Goal: Find specific page/section: Find specific page/section

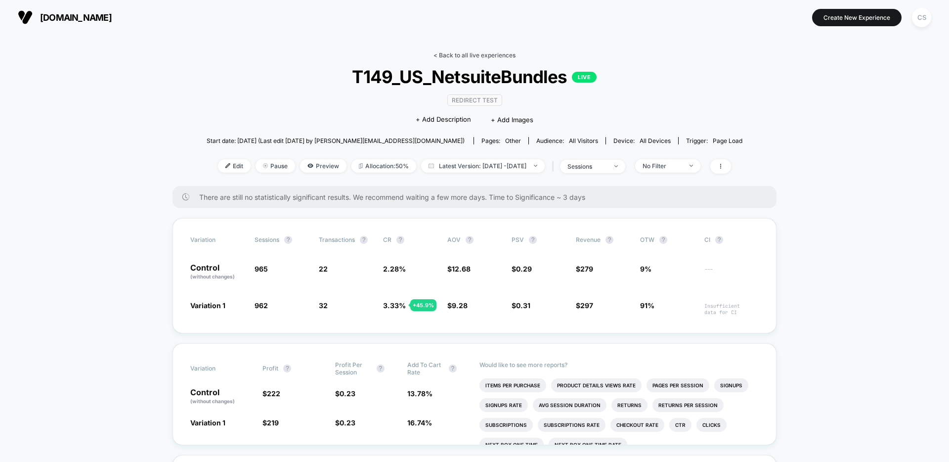
click at [457, 55] on link "< Back to all live experiences" at bounding box center [474, 54] width 82 height 7
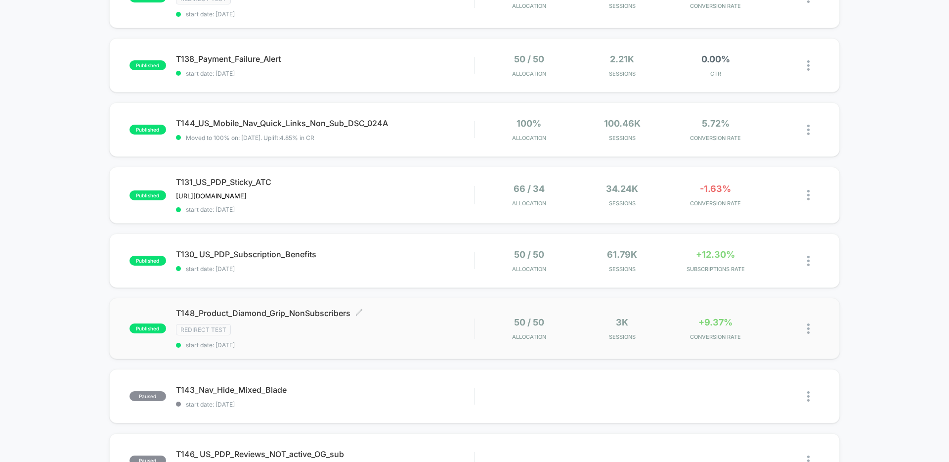
scroll to position [20, 0]
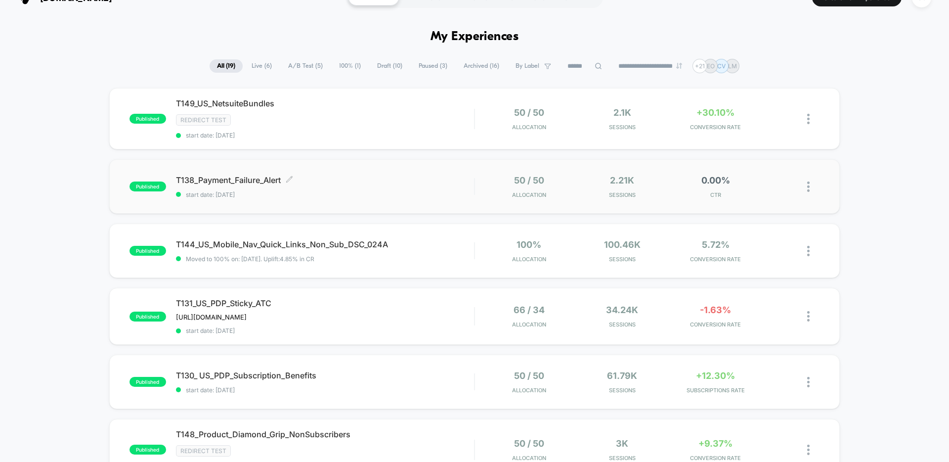
click at [410, 181] on span "T138_Payment_Failure_Alert Click to edit experience details" at bounding box center [325, 180] width 298 height 10
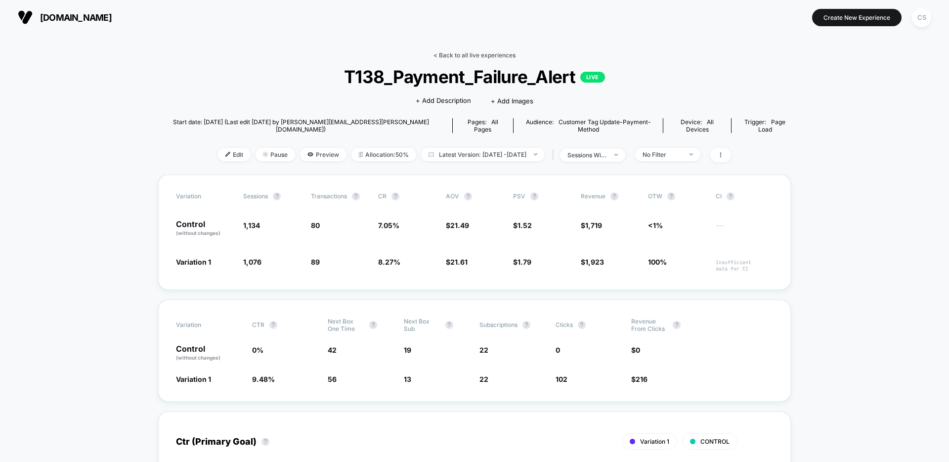
click at [457, 55] on link "< Back to all live experiences" at bounding box center [474, 54] width 82 height 7
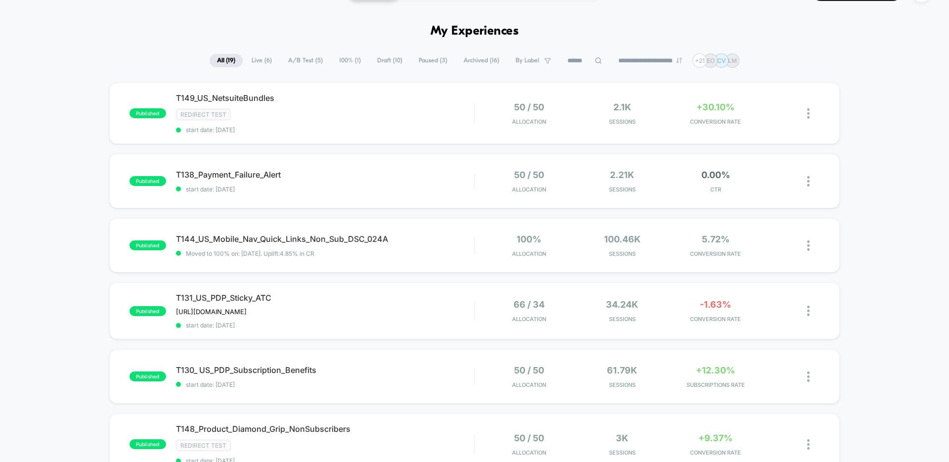
scroll to position [32, 0]
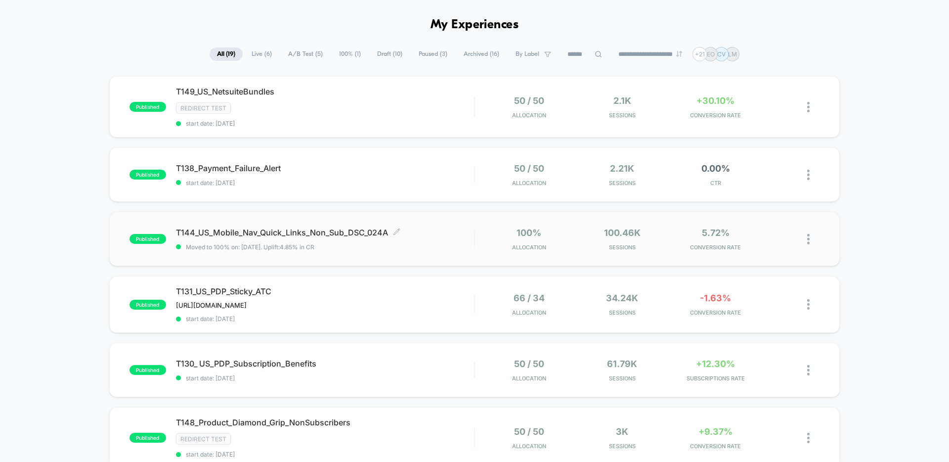
click at [449, 236] on span "T144_US_Mobile_Nav_Quick_Links_Non_Sub_DSC_024A Click to edit experience details" at bounding box center [325, 232] width 298 height 10
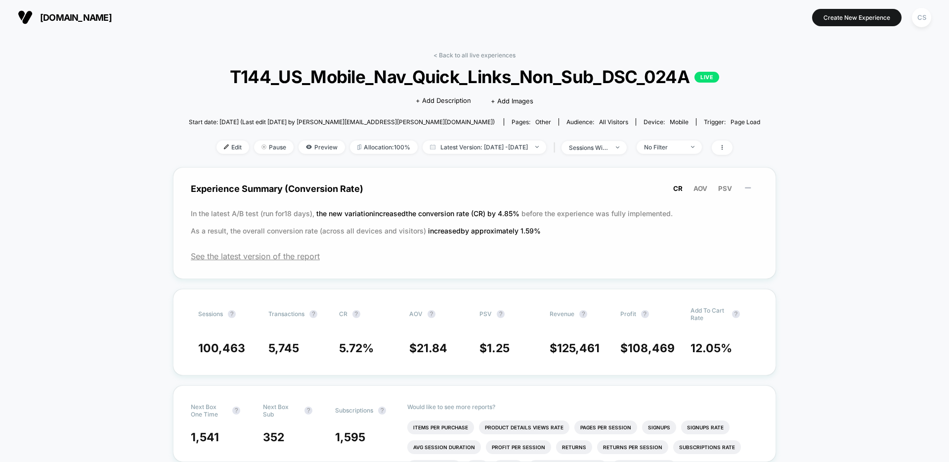
scroll to position [6, 0]
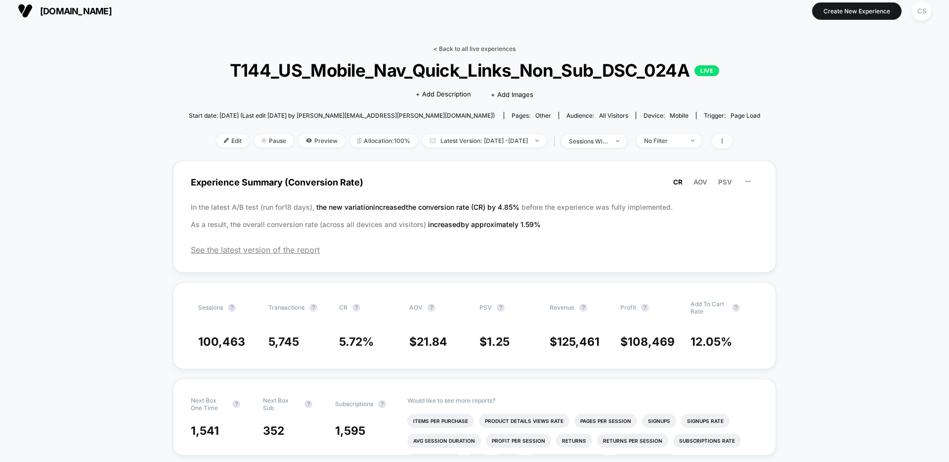
click at [478, 45] on link "< Back to all live experiences" at bounding box center [474, 48] width 82 height 7
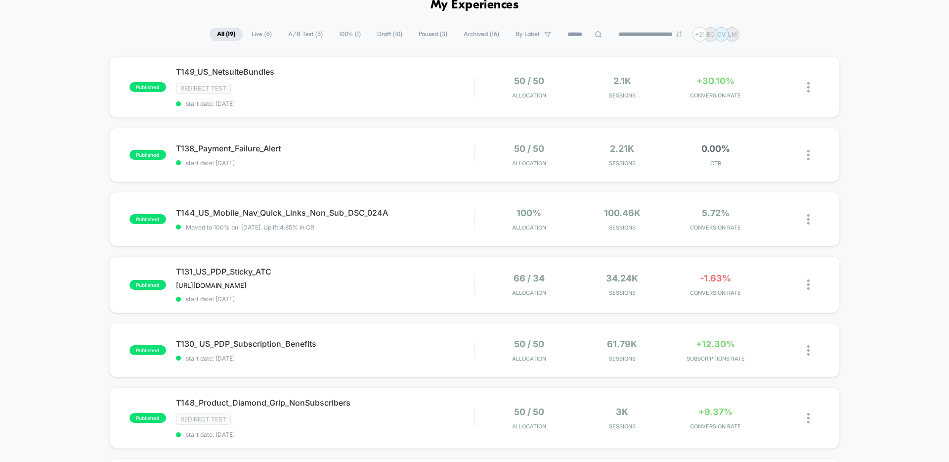
scroll to position [58, 0]
